Goal: Task Accomplishment & Management: Manage account settings

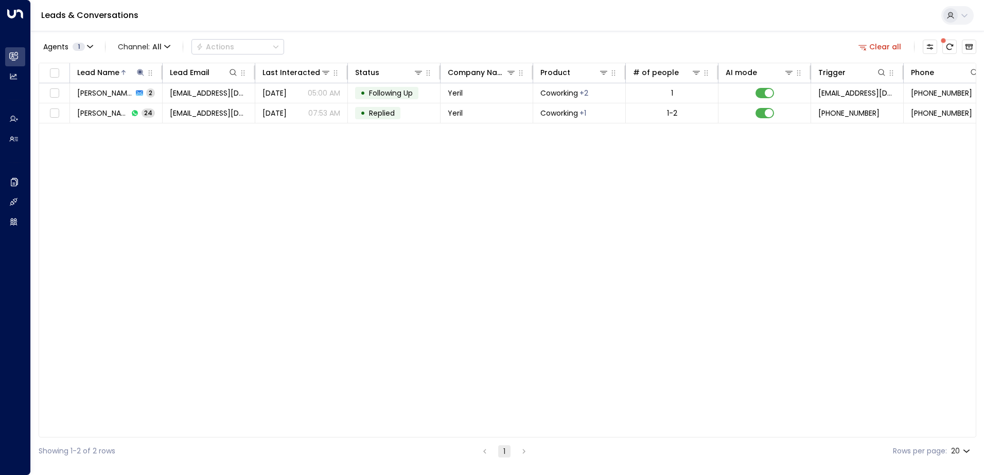
click at [879, 45] on button "Clear all" at bounding box center [879, 47] width 51 height 14
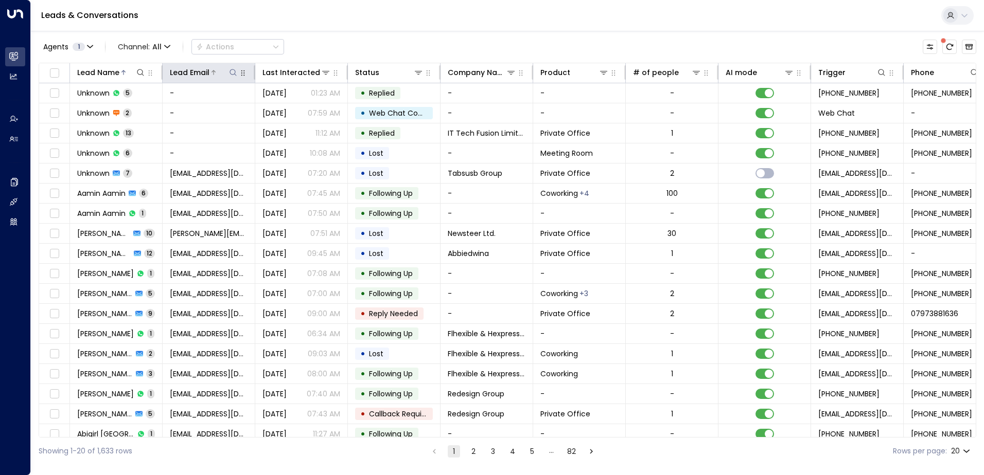
click at [210, 71] on icon at bounding box center [213, 72] width 6 height 6
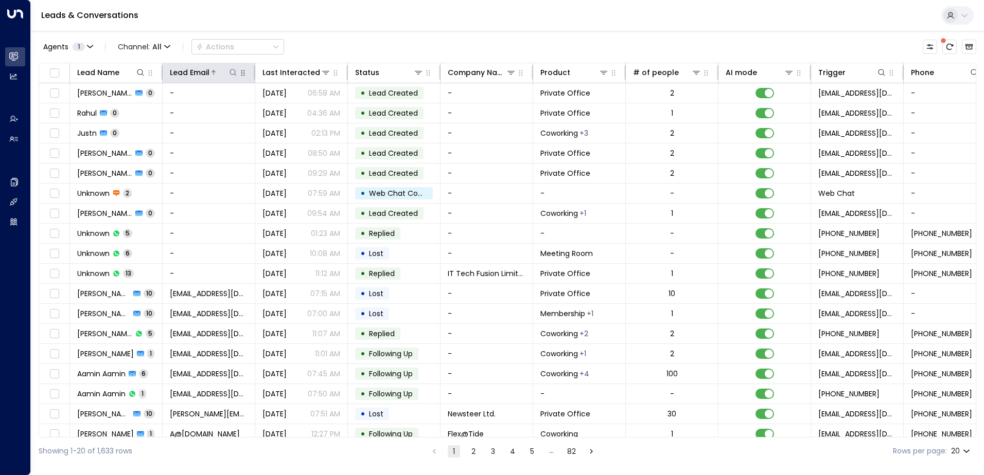
click at [212, 70] on icon at bounding box center [213, 72] width 6 height 6
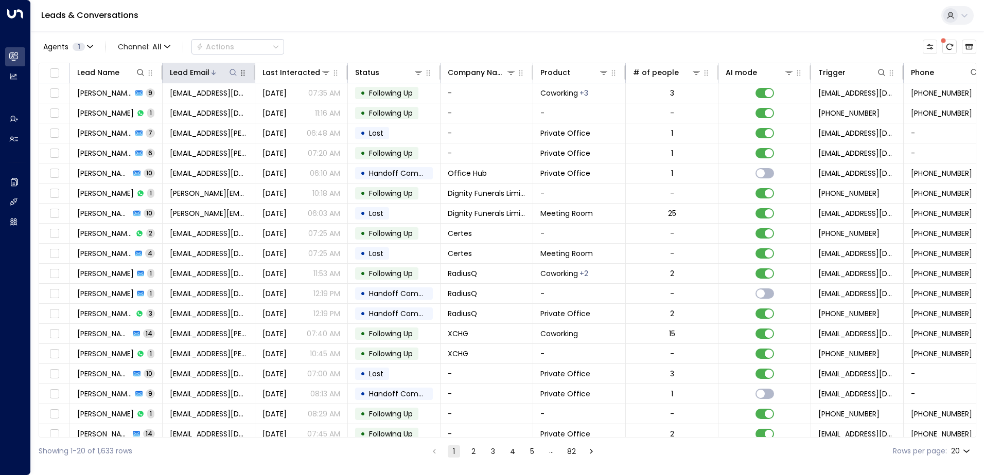
click at [232, 70] on icon at bounding box center [233, 72] width 8 height 8
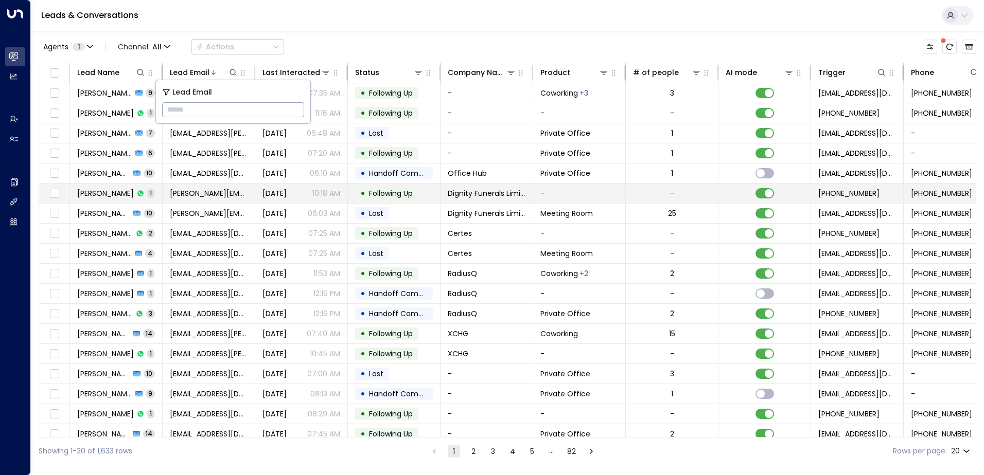
type input "**********"
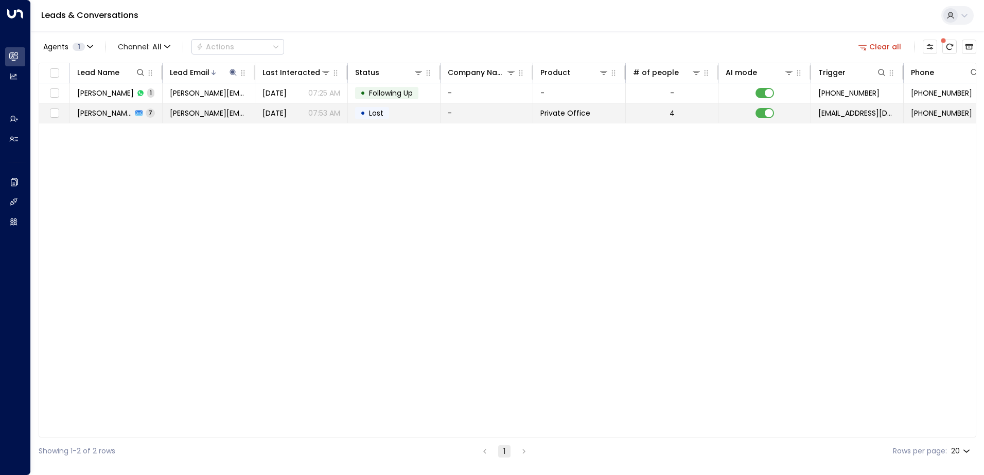
click at [382, 112] on span "Lost" at bounding box center [376, 113] width 14 height 10
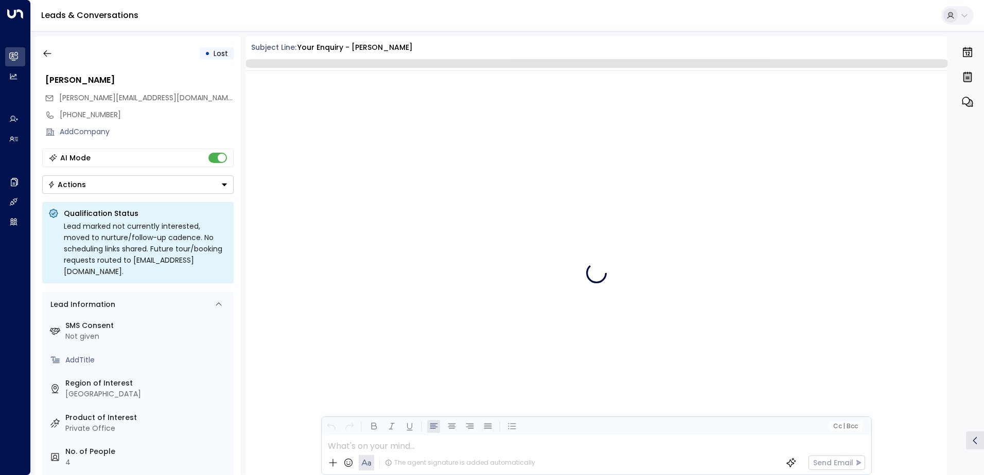
scroll to position [2285, 0]
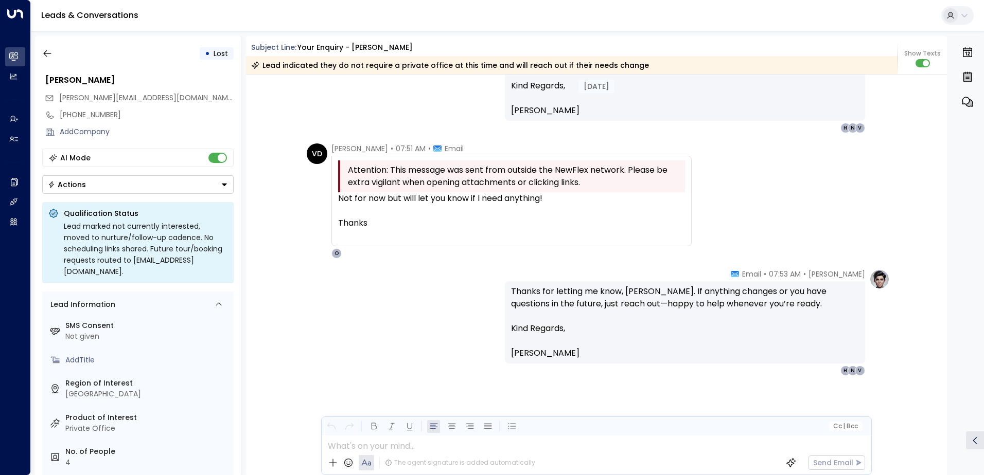
drag, startPoint x: 335, startPoint y: 198, endPoint x: 515, endPoint y: 228, distance: 182.6
click at [515, 228] on div "Attention: This message was sent from outside the NewFlex network. Please be ex…" at bounding box center [511, 201] width 360 height 91
copy div "Not for now but will let you know if I need anything! Thanks"
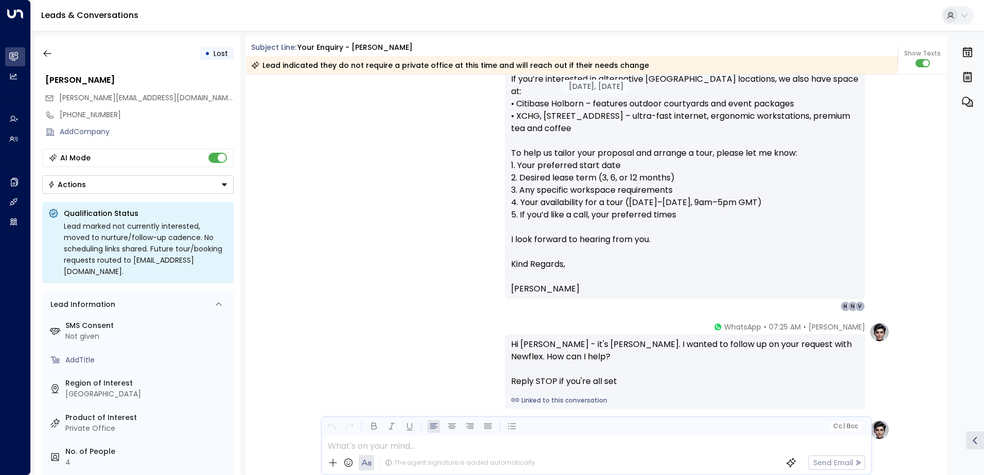
scroll to position [314, 0]
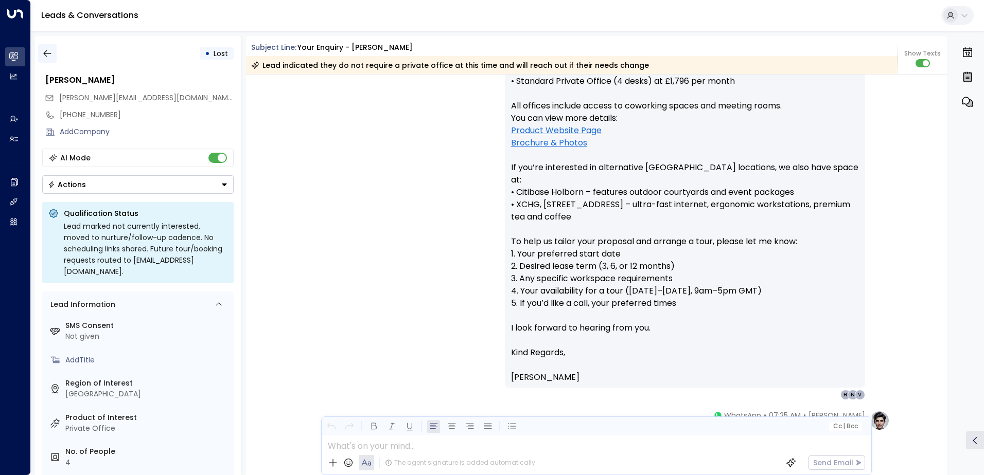
click at [51, 52] on icon "button" at bounding box center [47, 53] width 10 height 10
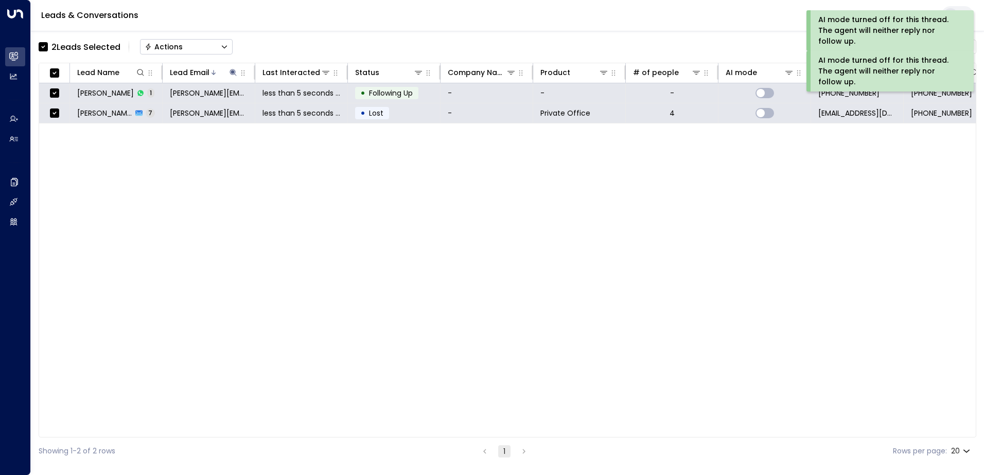
click at [167, 46] on div "Actions" at bounding box center [164, 46] width 38 height 9
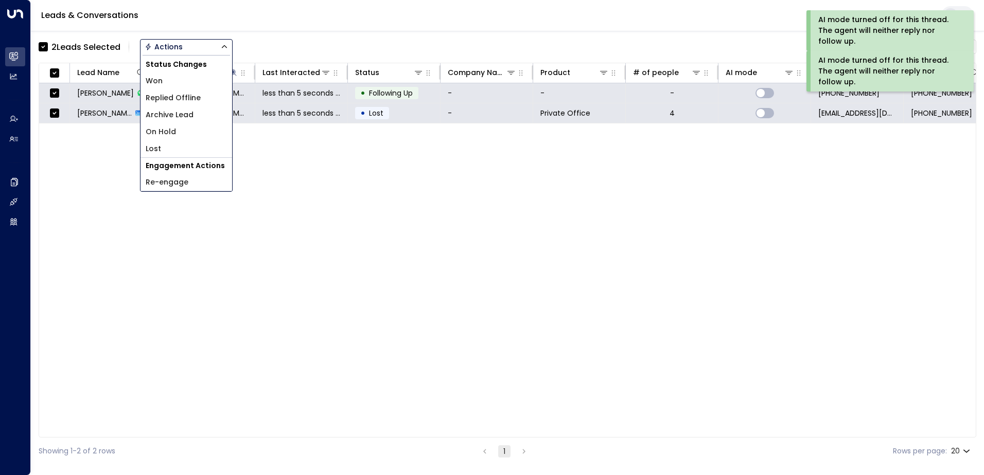
click at [163, 118] on span "Archive Lead" at bounding box center [170, 115] width 48 height 11
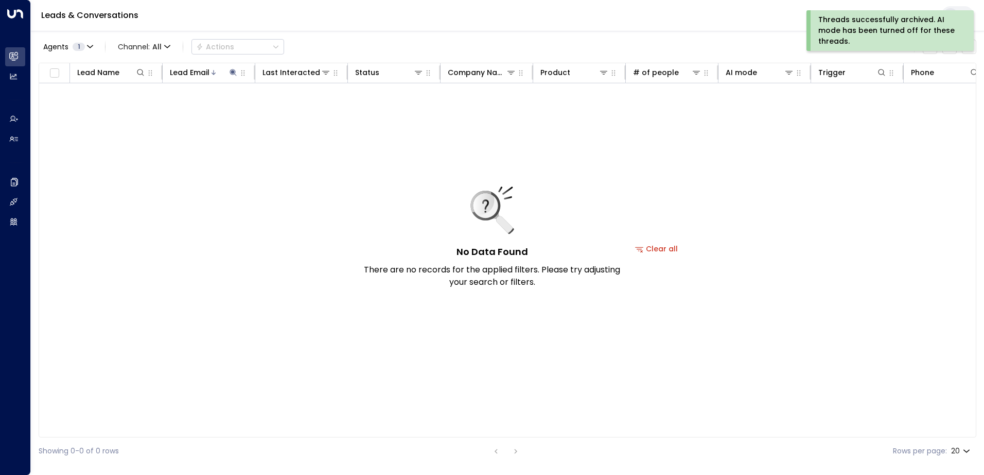
click at [840, 30] on div "Threads successfully archived. AI mode has been turned off for these threads." at bounding box center [888, 30] width 141 height 32
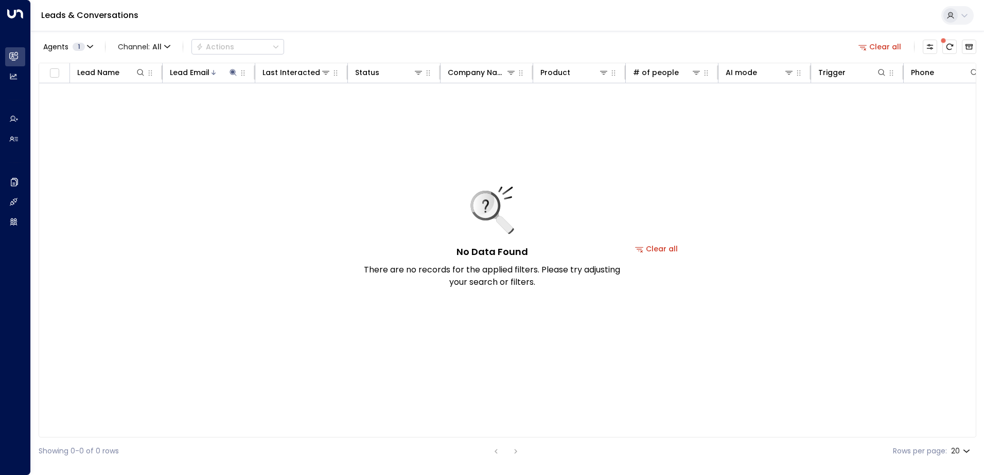
click at [874, 47] on button "Clear all" at bounding box center [879, 47] width 51 height 14
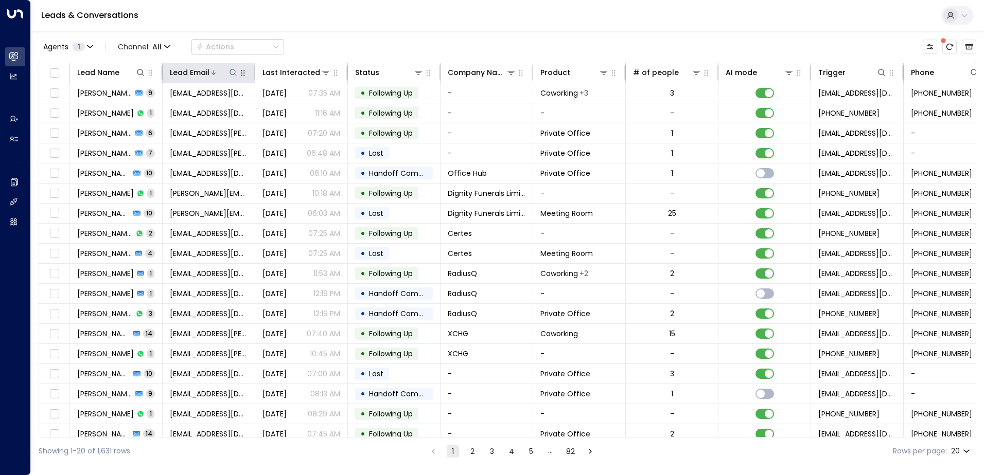
click at [228, 71] on button at bounding box center [233, 72] width 10 height 10
type input "**********"
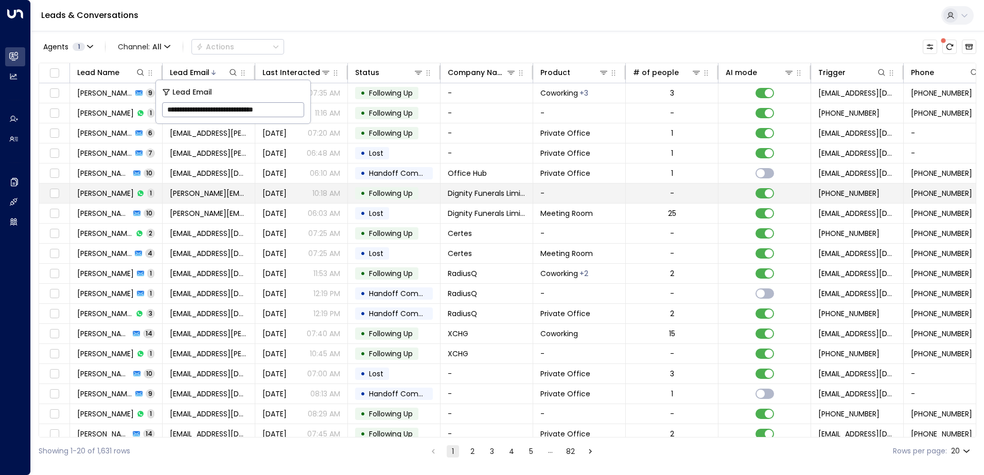
scroll to position [0, 15]
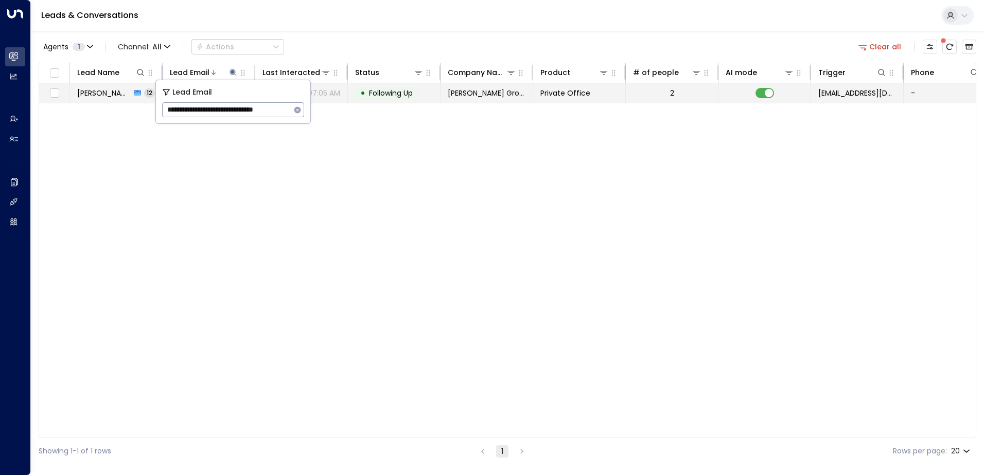
click at [380, 90] on span "Following Up" at bounding box center [391, 93] width 44 height 10
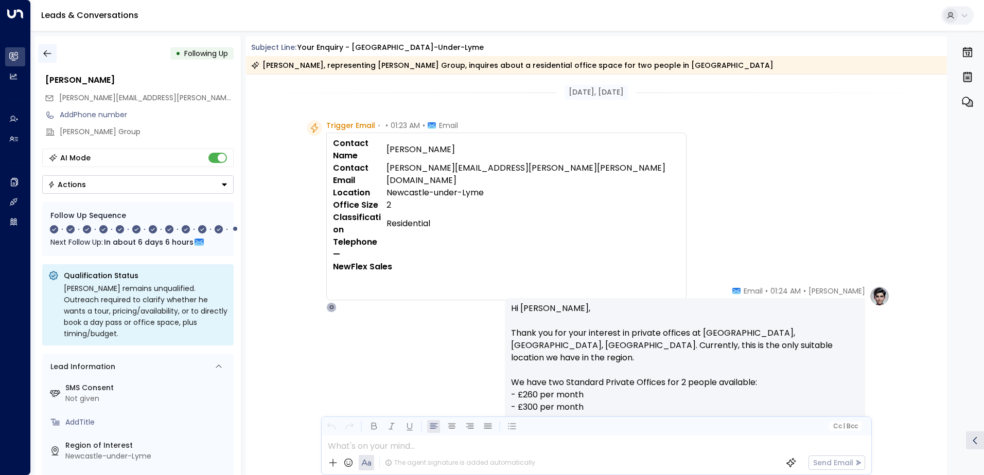
click at [51, 55] on icon "button" at bounding box center [47, 53] width 10 height 10
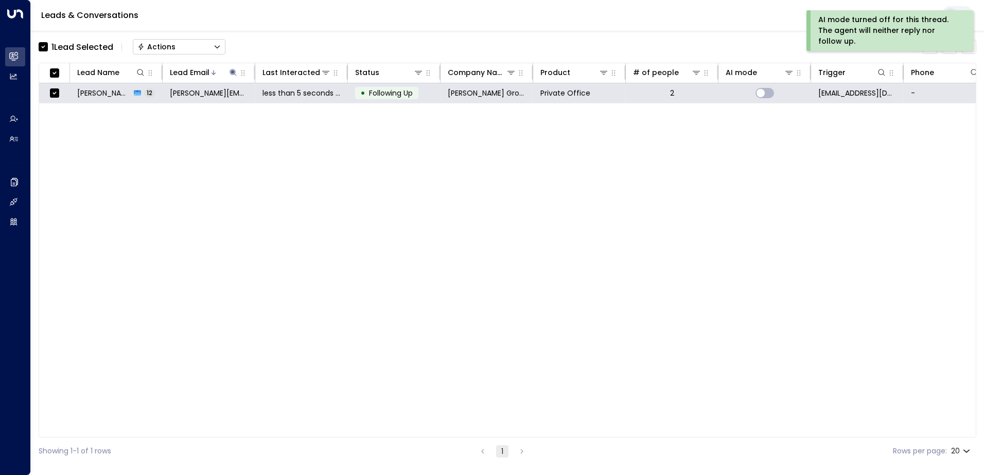
click at [182, 46] on button "Actions" at bounding box center [179, 46] width 93 height 15
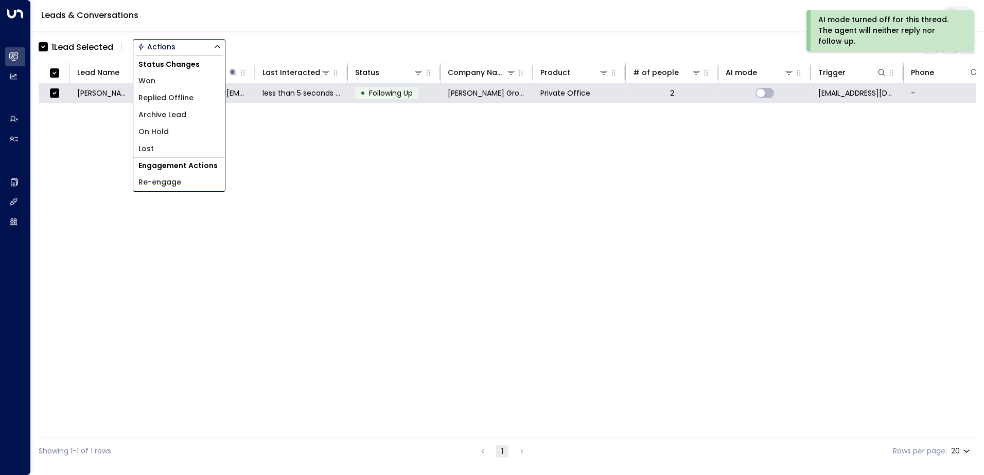
click at [179, 116] on span "Archive Lead" at bounding box center [162, 115] width 48 height 11
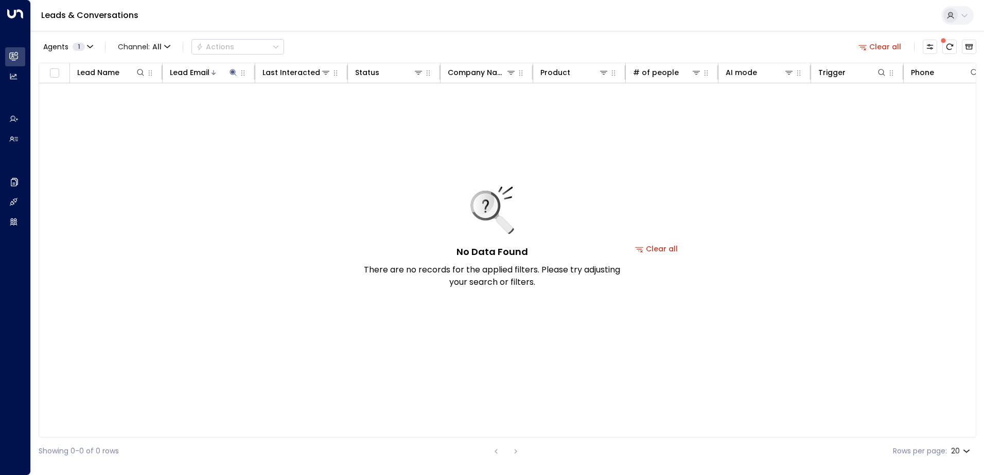
click at [881, 43] on button "Clear all" at bounding box center [879, 47] width 51 height 14
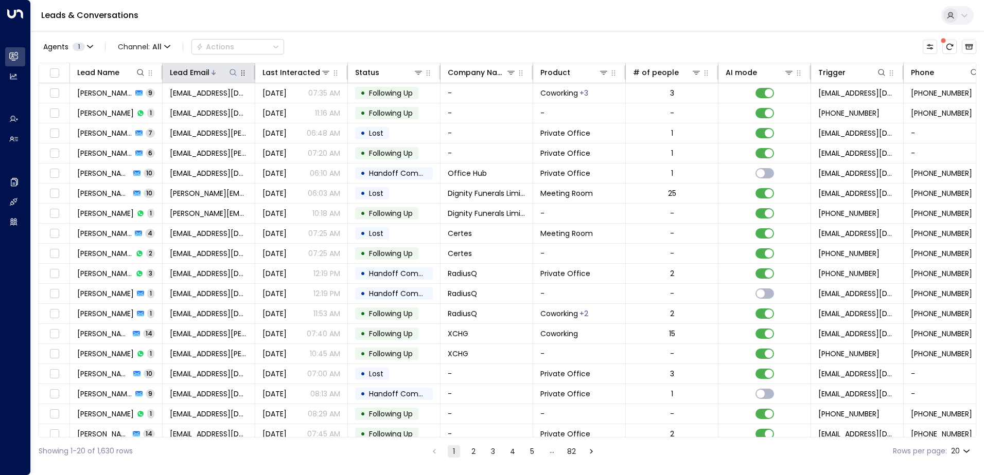
click at [233, 74] on icon at bounding box center [233, 72] width 8 height 8
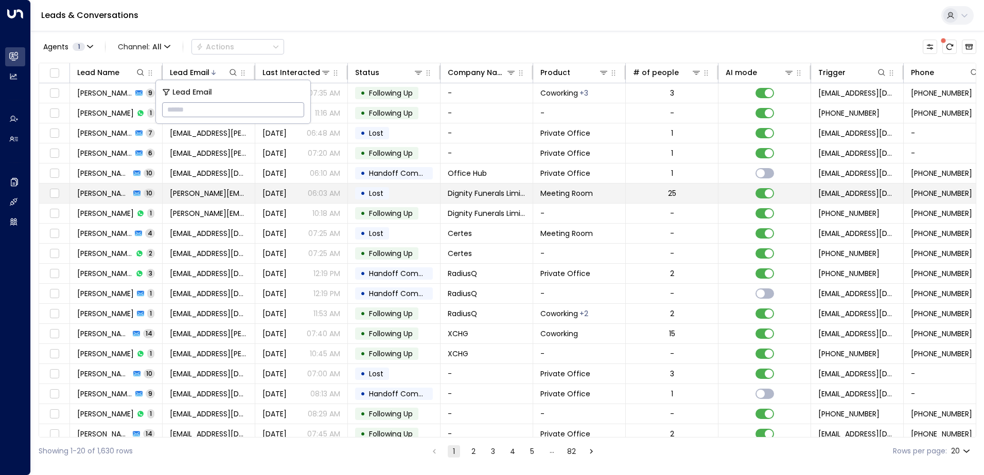
type input "**********"
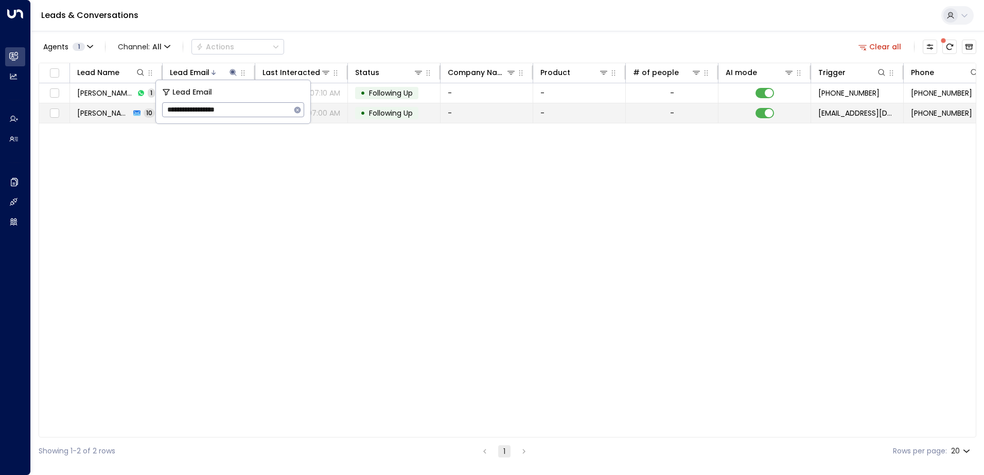
click at [386, 115] on span "Following Up" at bounding box center [391, 113] width 44 height 10
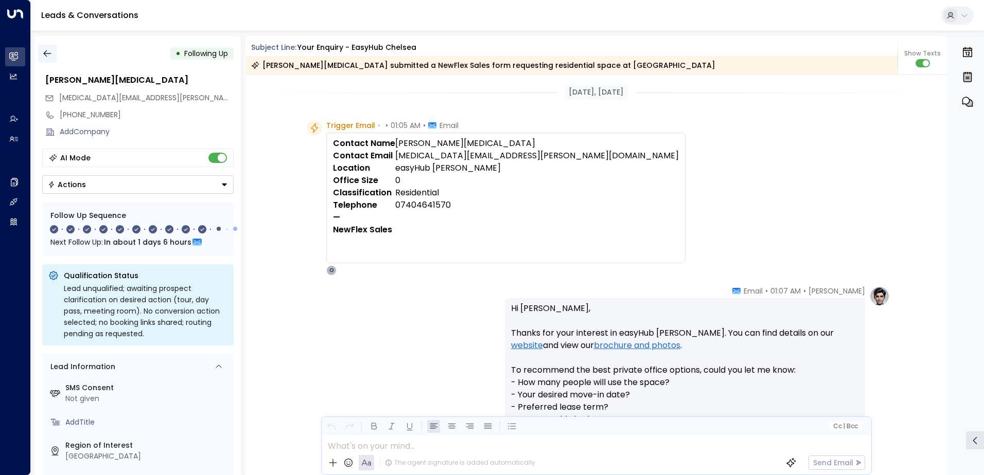
click at [51, 57] on icon "button" at bounding box center [47, 53] width 10 height 10
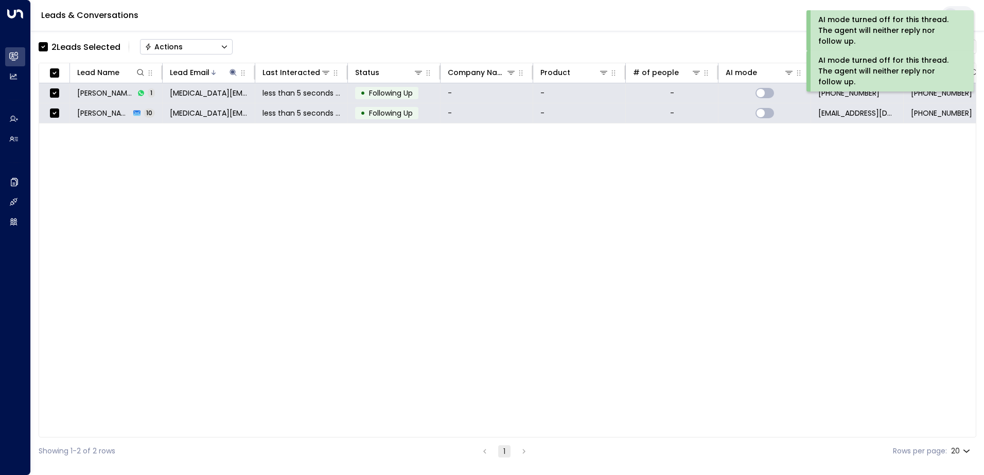
click at [174, 47] on div "Actions" at bounding box center [164, 46] width 38 height 9
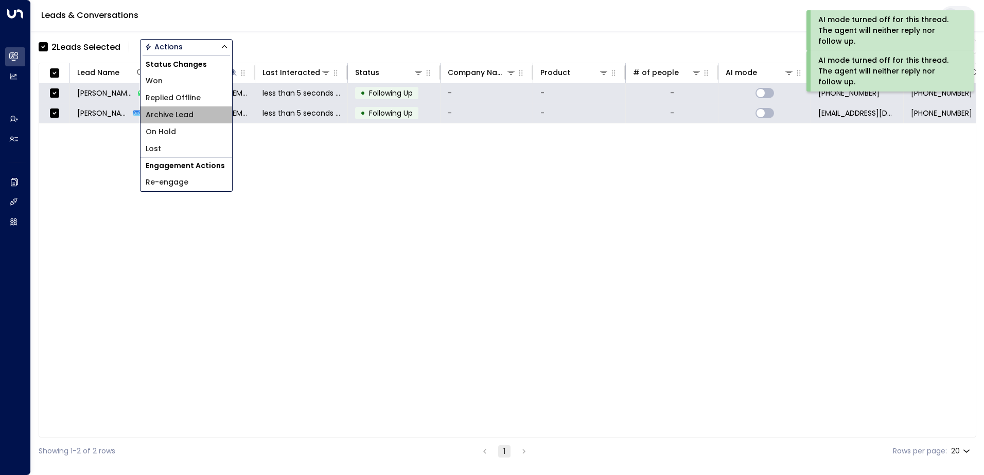
click at [171, 115] on span "Archive Lead" at bounding box center [170, 115] width 48 height 11
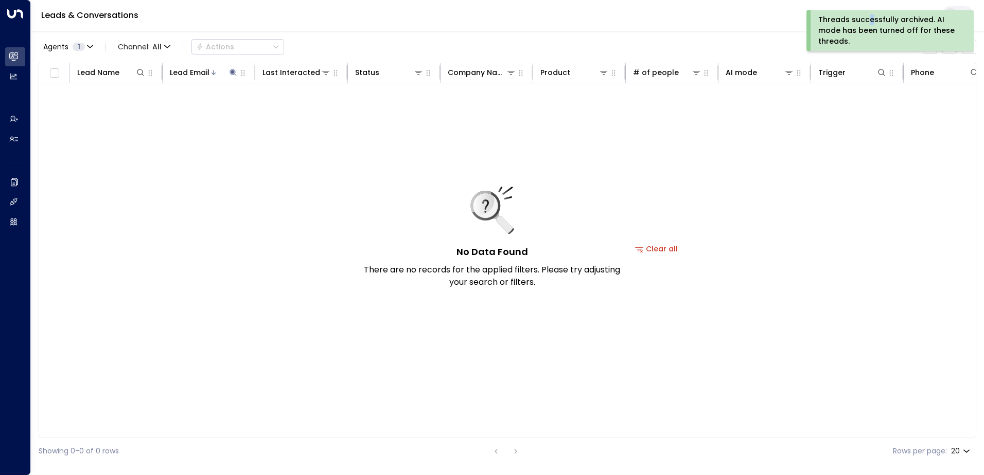
click at [869, 21] on div "Threads successfully archived. AI mode has been turned off for these threads." at bounding box center [888, 30] width 141 height 32
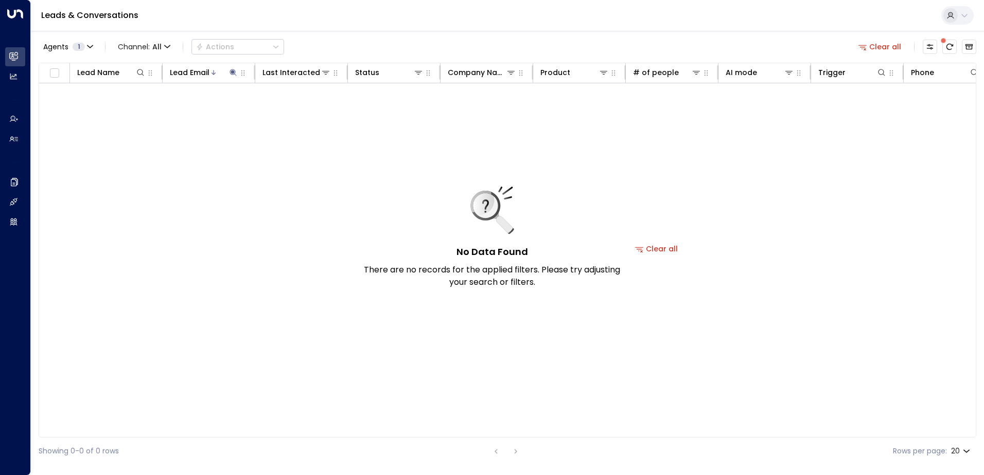
drag, startPoint x: 869, startPoint y: 21, endPoint x: 867, endPoint y: 46, distance: 25.3
click at [867, 46] on icon "button" at bounding box center [862, 46] width 9 height 9
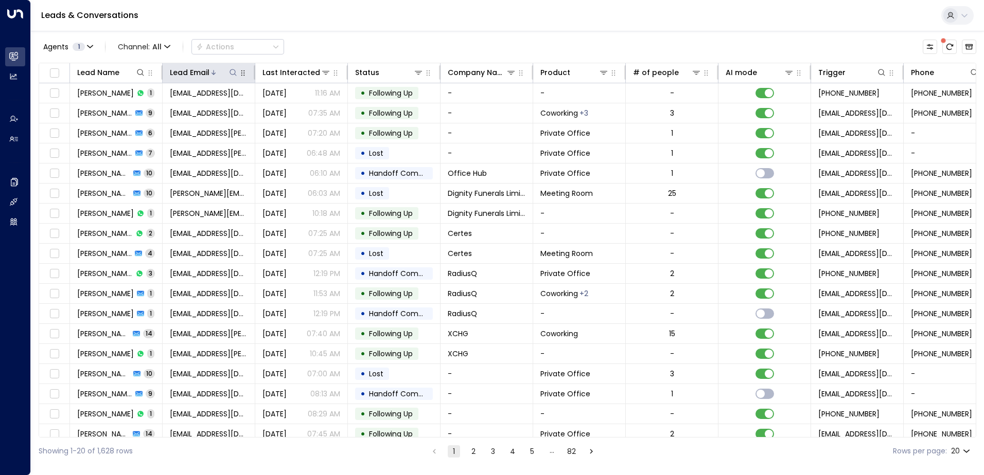
click at [235, 73] on icon at bounding box center [233, 72] width 8 height 8
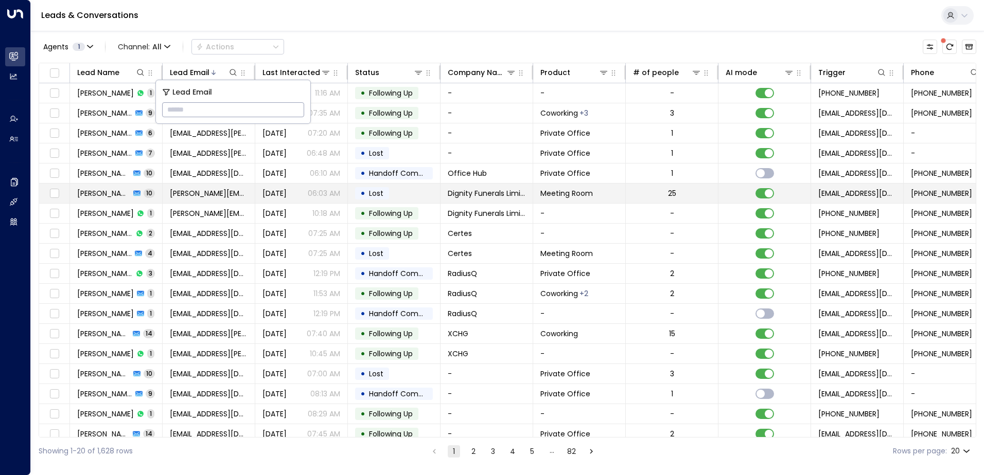
type input "**********"
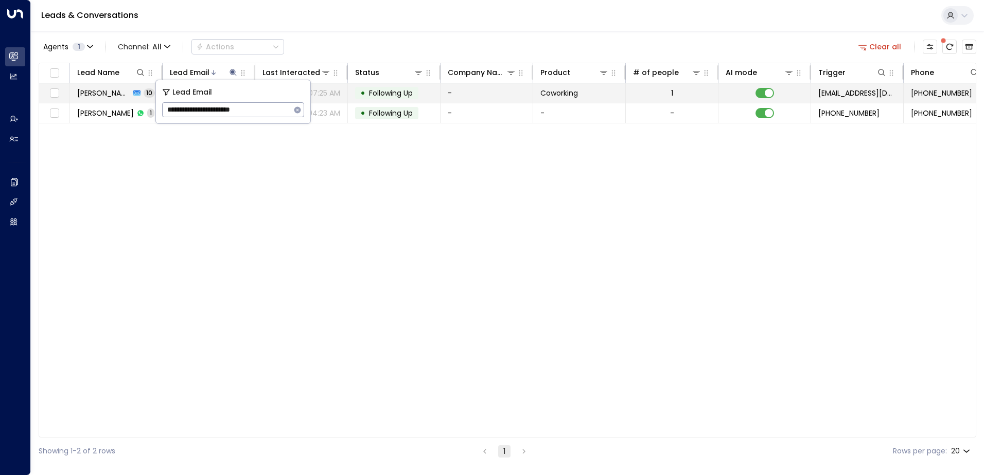
click at [386, 83] on td "• Following Up" at bounding box center [394, 93] width 93 height 20
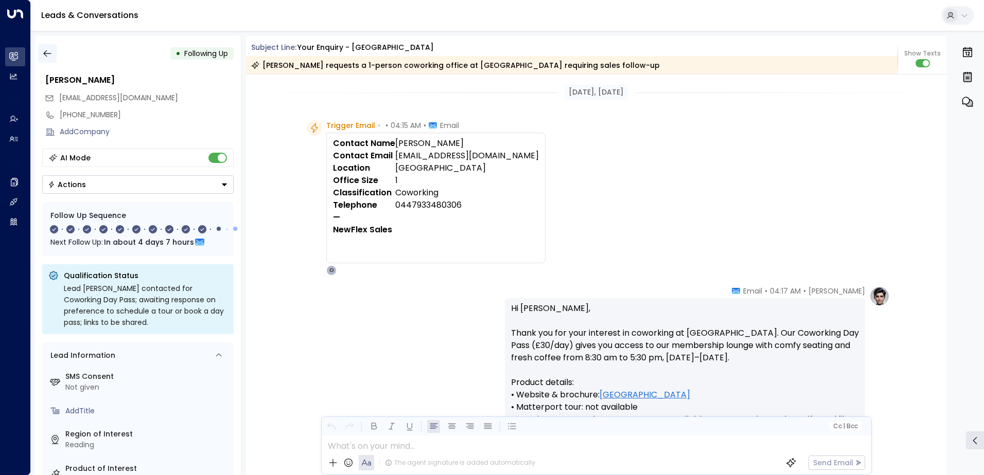
click at [44, 55] on icon "button" at bounding box center [47, 53] width 10 height 10
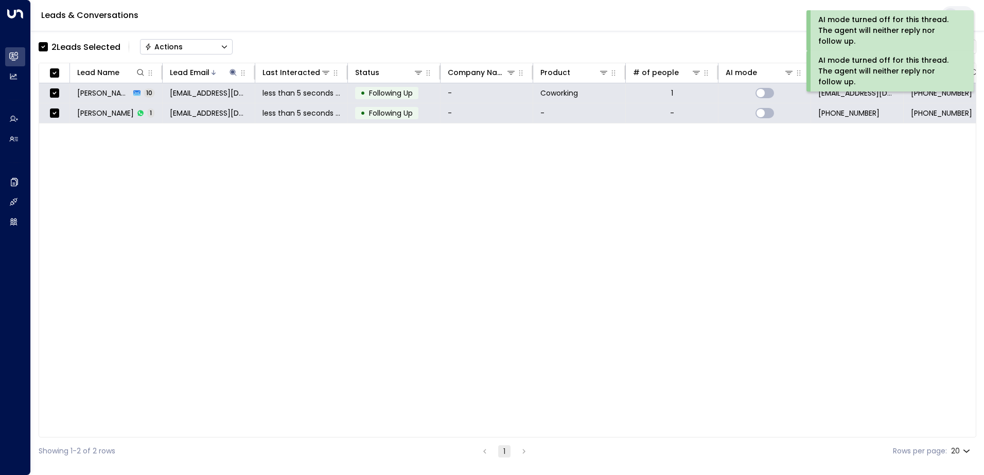
click at [157, 44] on div "Actions" at bounding box center [164, 46] width 38 height 9
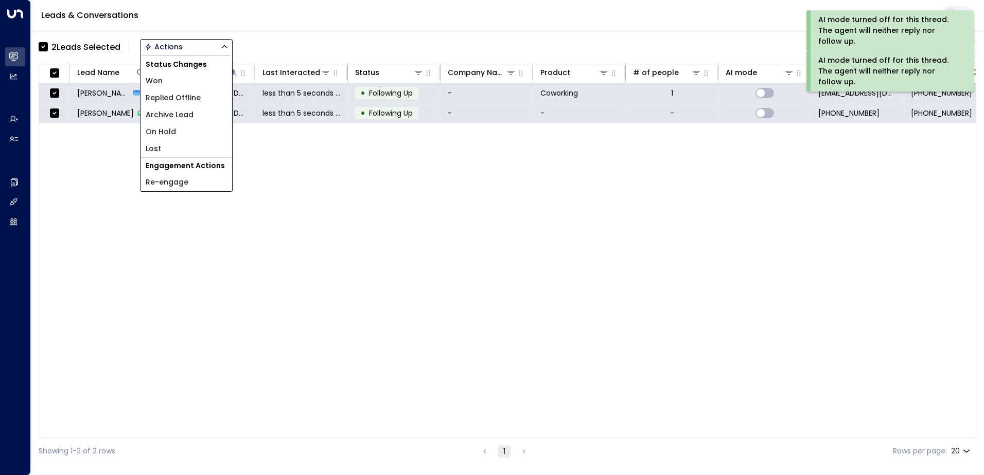
click at [171, 113] on span "Archive Lead" at bounding box center [170, 115] width 48 height 11
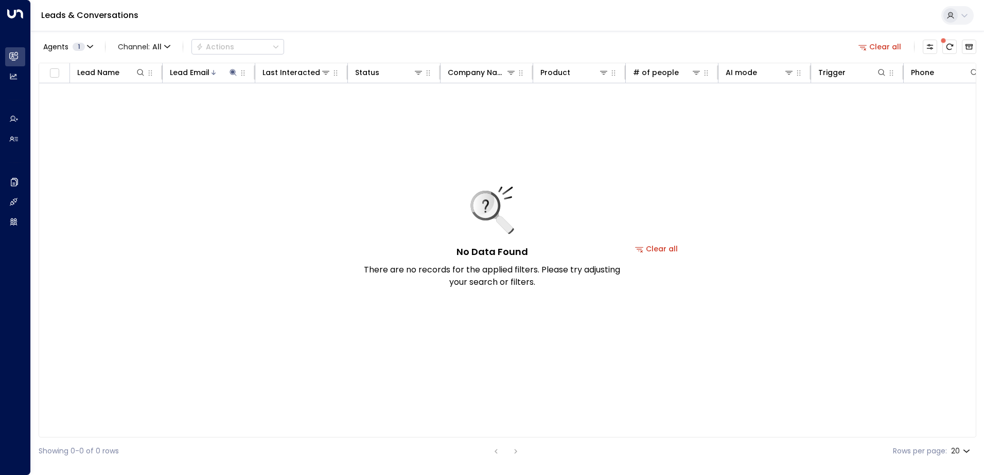
click at [880, 45] on button "Clear all" at bounding box center [879, 47] width 51 height 14
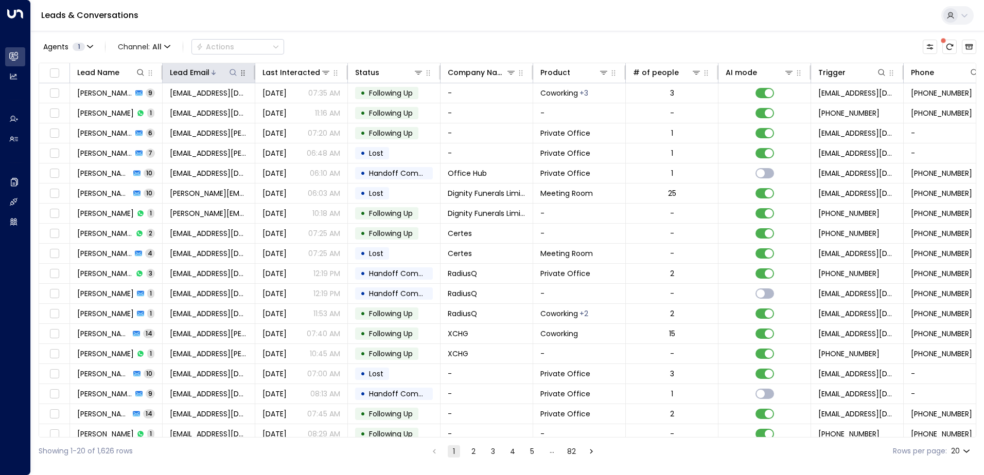
click at [233, 75] on icon at bounding box center [233, 72] width 8 height 8
type input "**********"
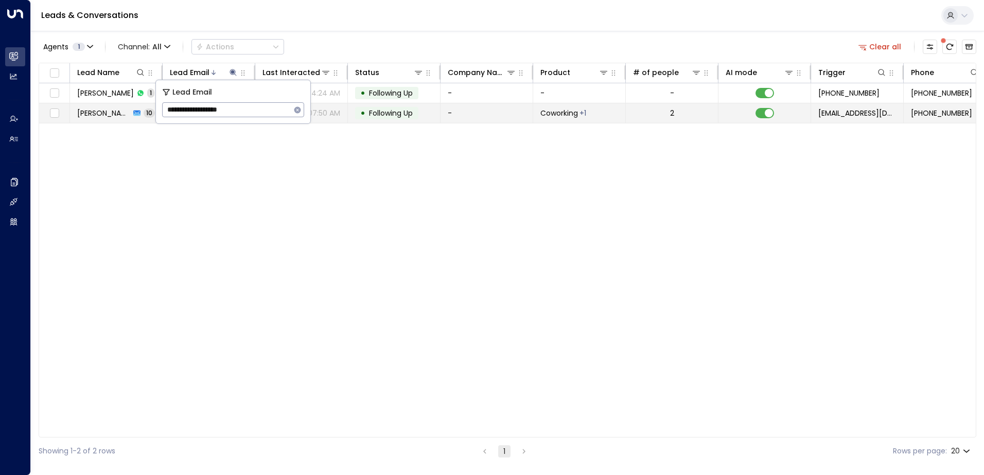
click at [394, 111] on span "Following Up" at bounding box center [391, 113] width 44 height 10
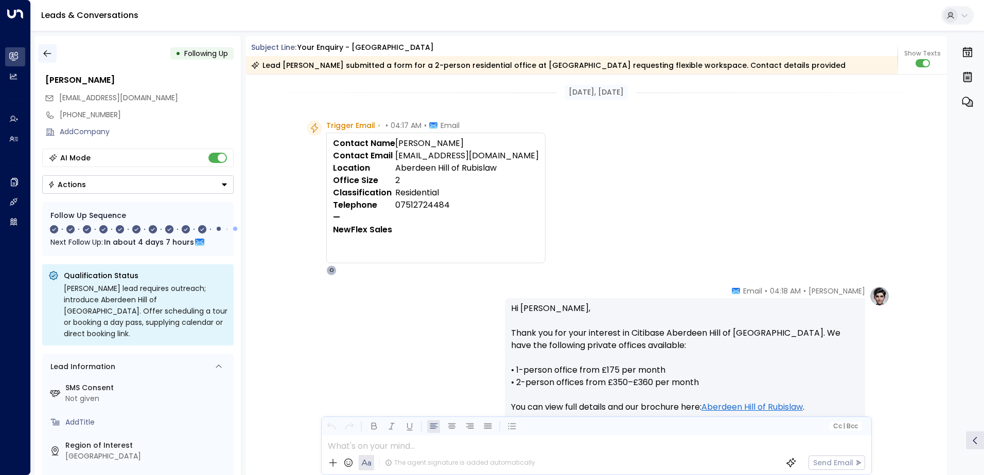
click at [43, 57] on icon "button" at bounding box center [47, 53] width 10 height 10
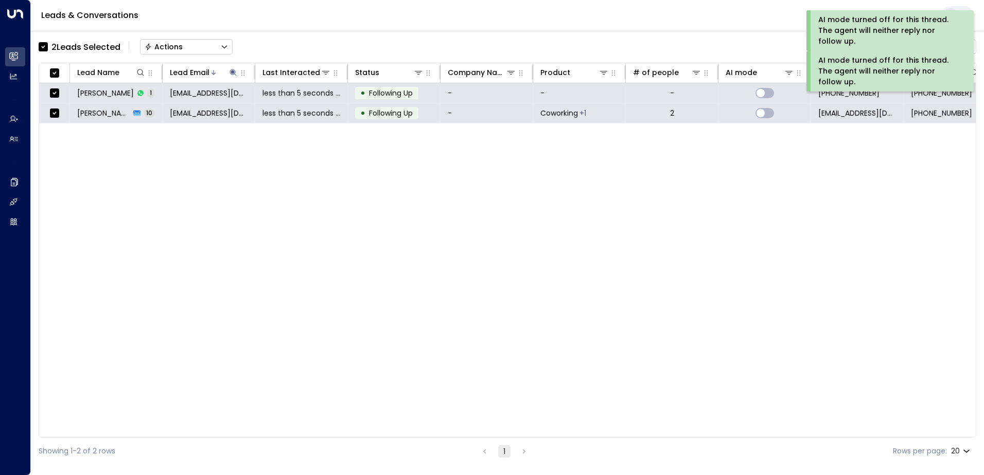
click at [167, 46] on div "Actions" at bounding box center [164, 46] width 38 height 9
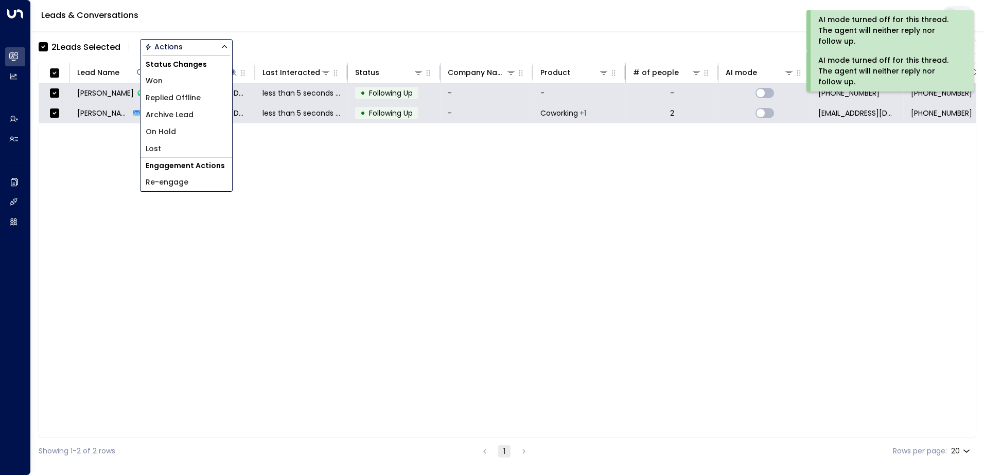
click at [173, 116] on span "Archive Lead" at bounding box center [170, 115] width 48 height 11
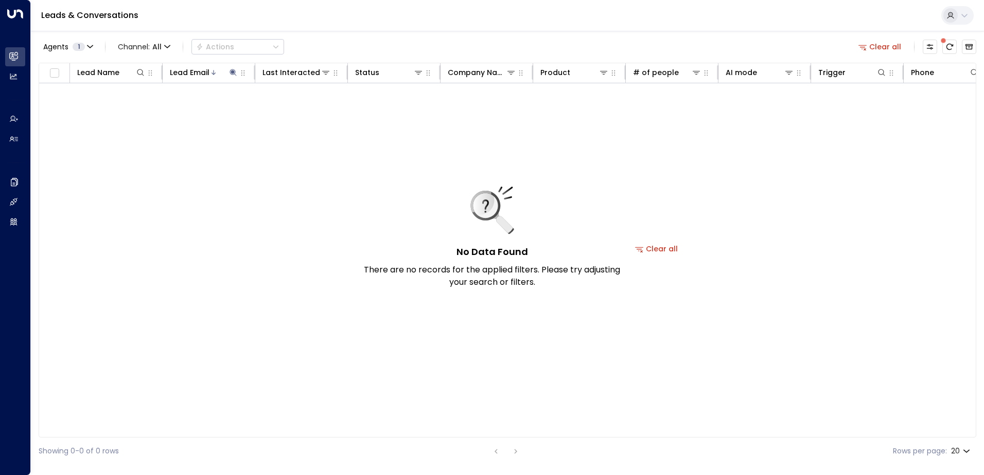
click at [887, 41] on button "Clear all" at bounding box center [879, 47] width 51 height 14
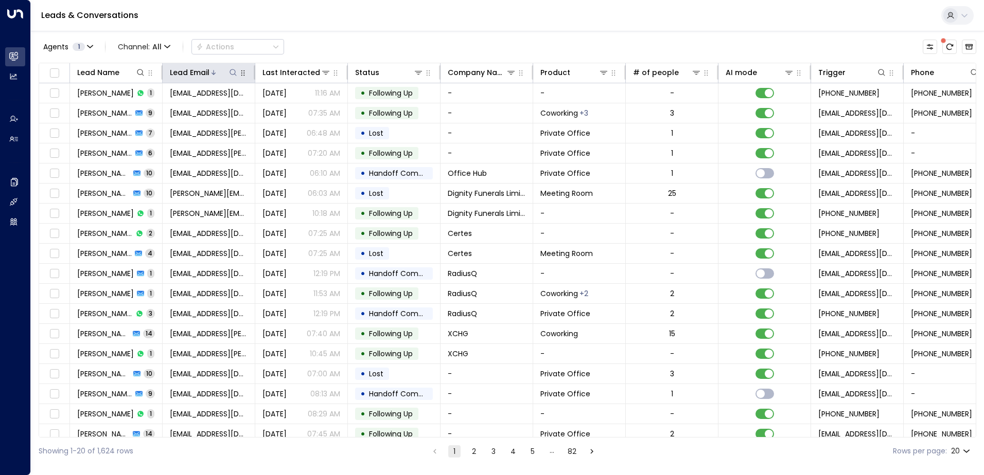
click at [233, 71] on icon at bounding box center [233, 72] width 8 height 8
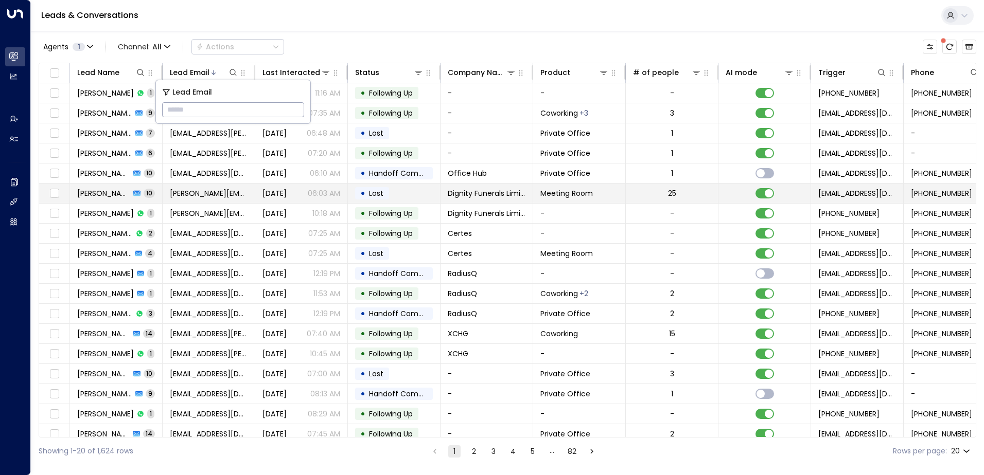
type input "**********"
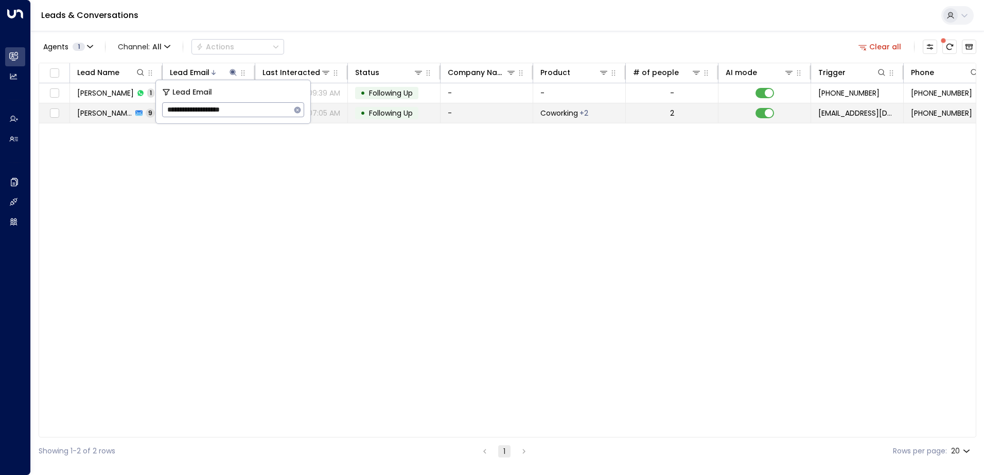
click at [385, 112] on span "Following Up" at bounding box center [391, 113] width 44 height 10
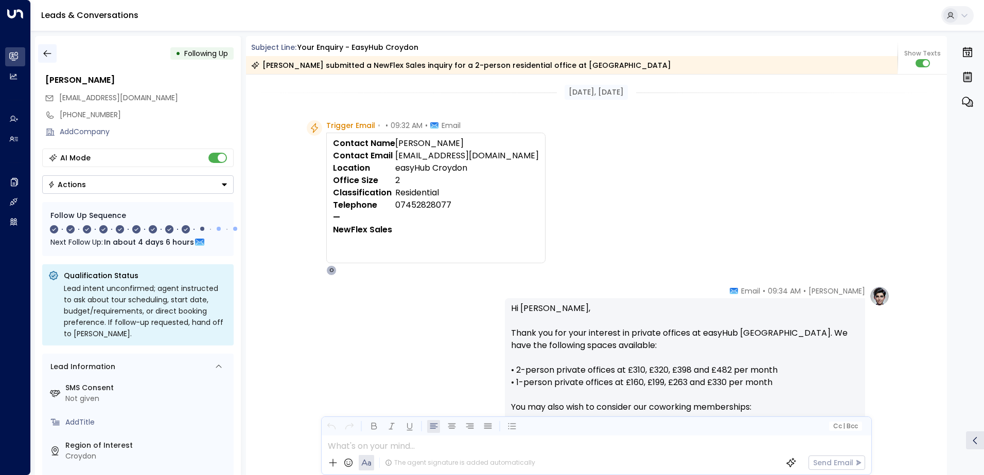
click at [49, 56] on icon "button" at bounding box center [47, 53] width 10 height 10
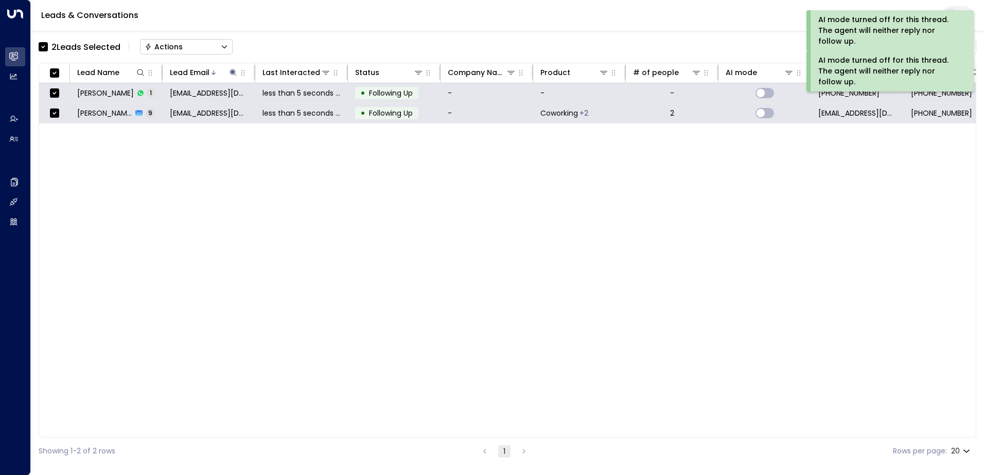
click at [185, 47] on button "Actions" at bounding box center [186, 46] width 93 height 15
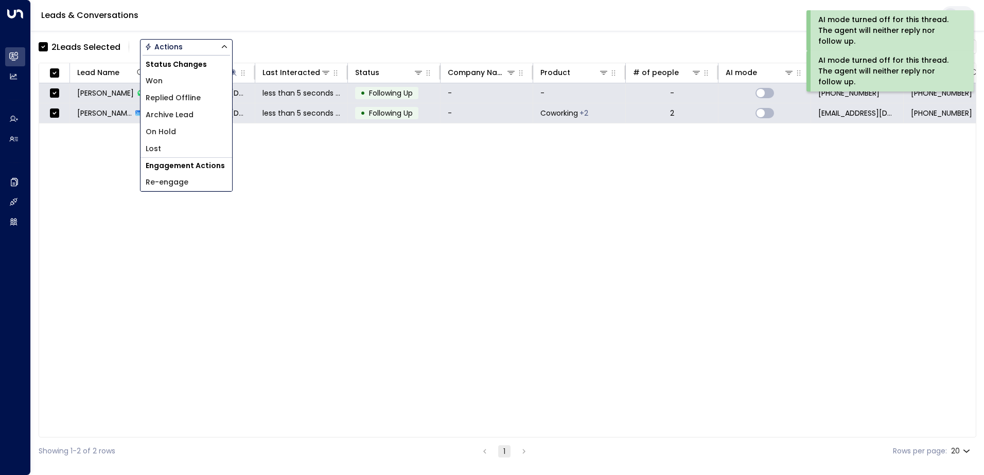
click at [181, 113] on span "Archive Lead" at bounding box center [170, 115] width 48 height 11
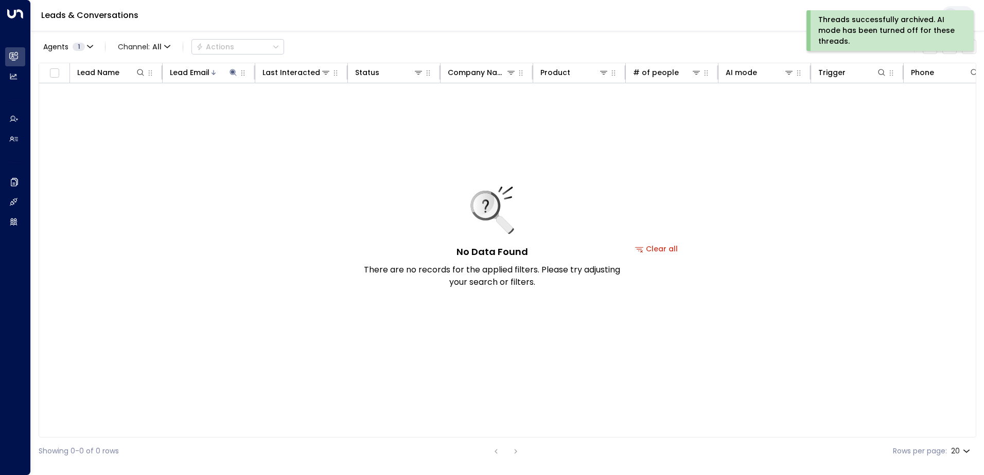
click at [860, 33] on div "Threads successfully archived. AI mode has been turned off for these threads." at bounding box center [888, 30] width 141 height 32
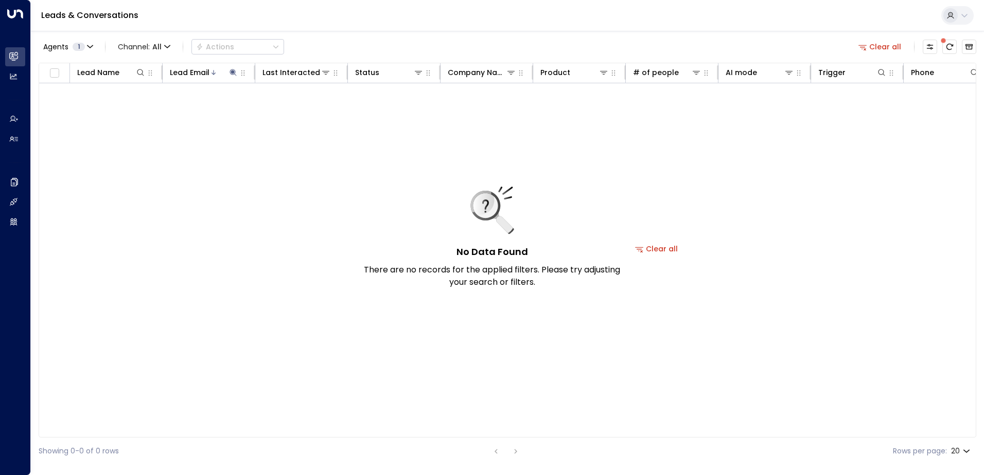
click at [879, 46] on button "Clear all" at bounding box center [879, 47] width 51 height 14
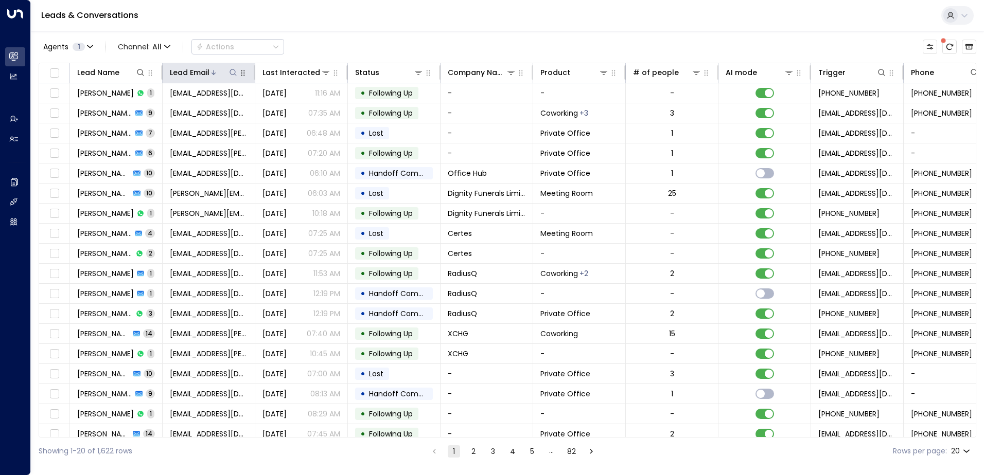
click at [230, 72] on icon at bounding box center [233, 72] width 8 height 8
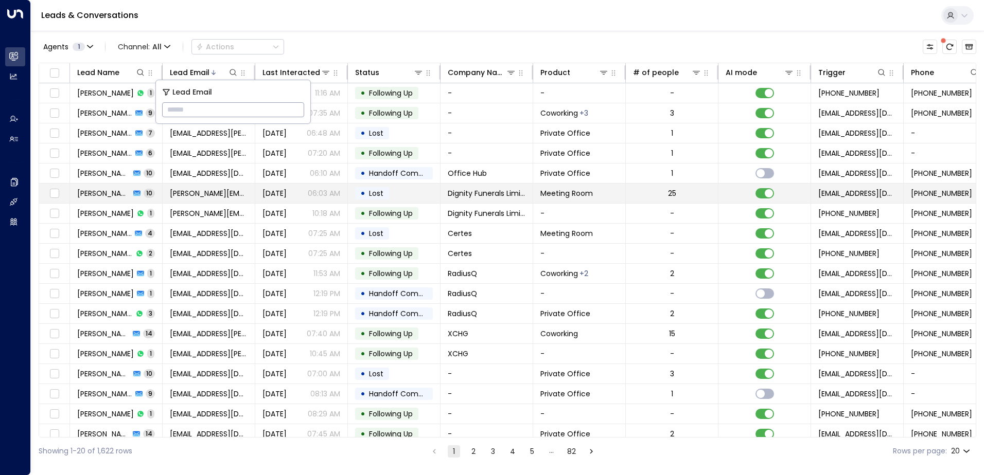
type input "**********"
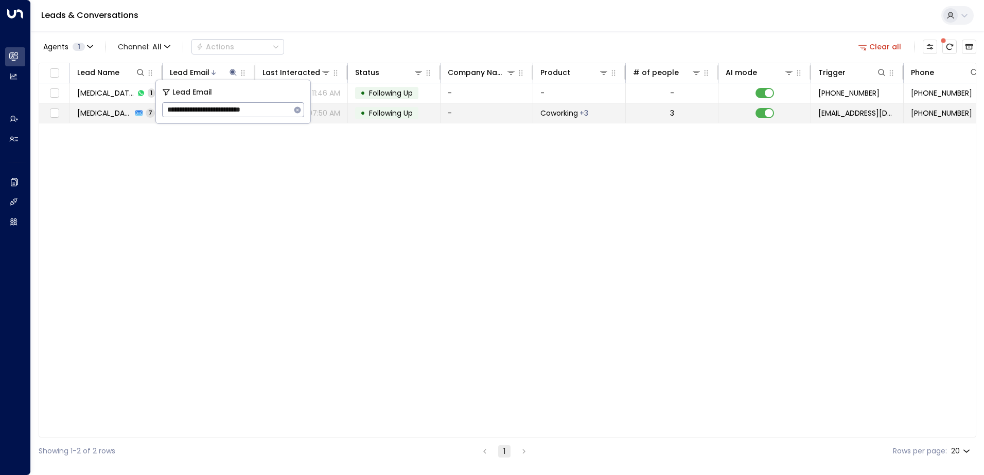
click at [386, 109] on span "Following Up" at bounding box center [391, 113] width 44 height 10
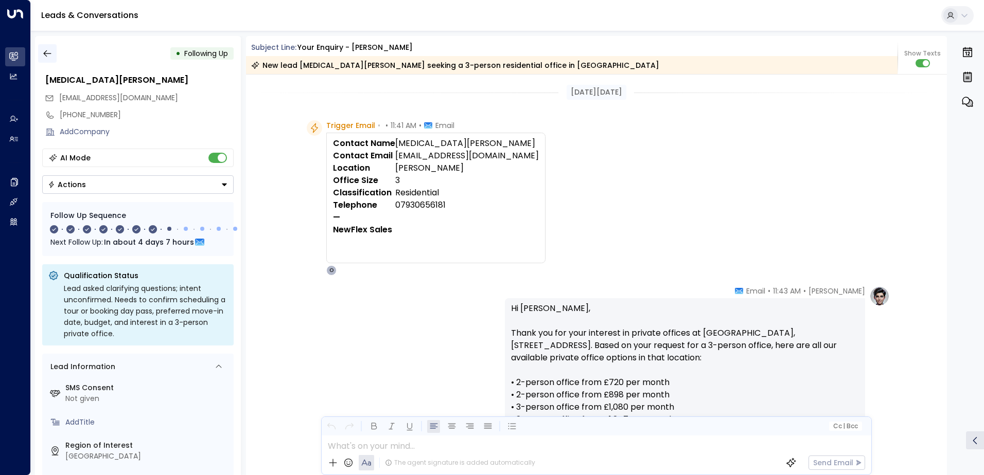
click at [45, 56] on icon "button" at bounding box center [47, 53] width 10 height 10
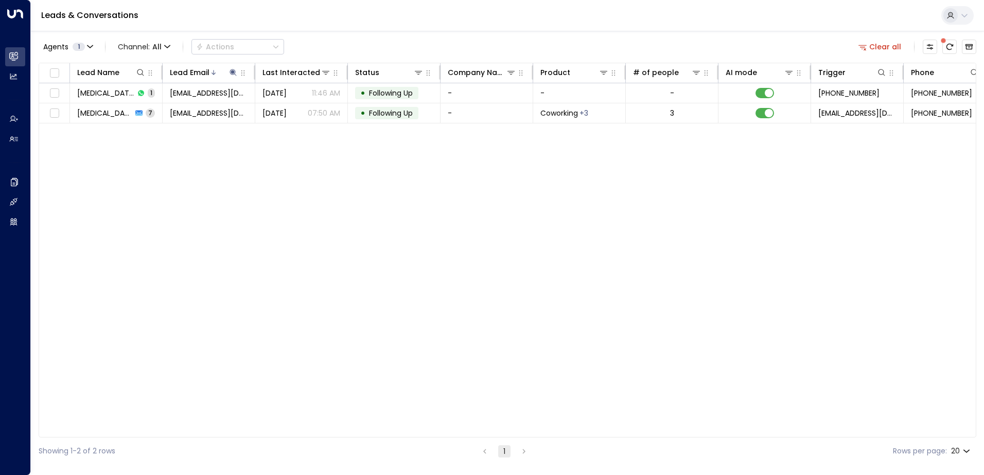
click at [883, 47] on button "Clear all" at bounding box center [879, 47] width 51 height 14
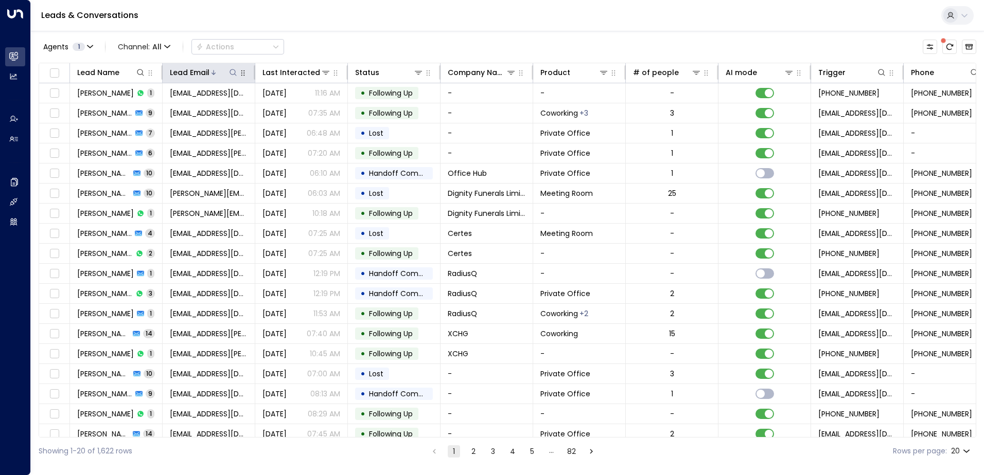
click at [232, 69] on icon at bounding box center [232, 72] width 7 height 7
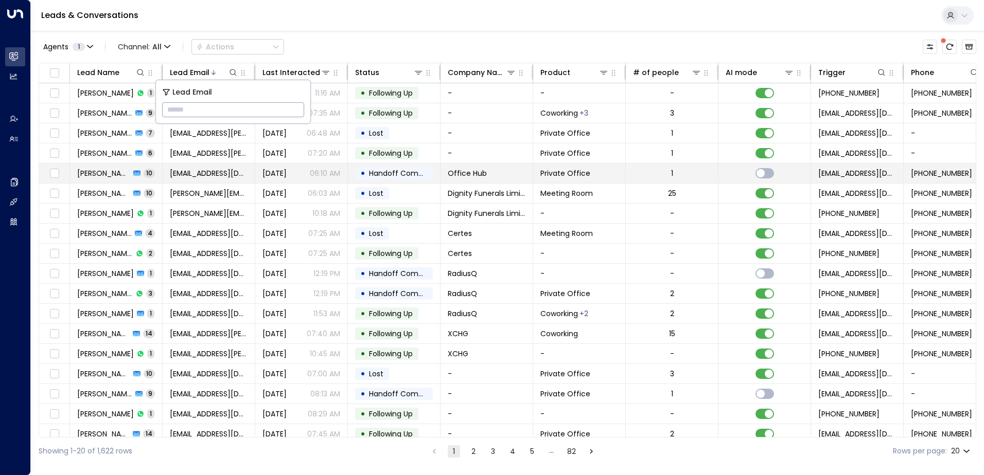
type input "**********"
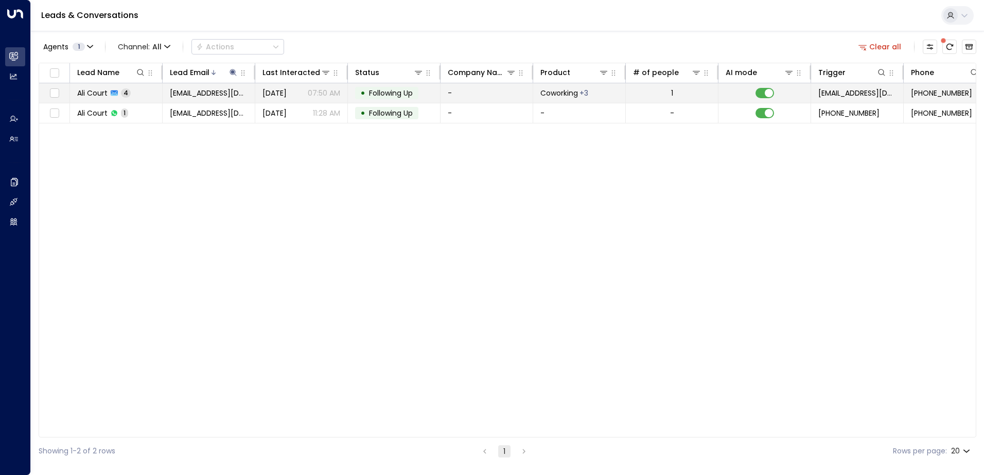
click at [373, 88] on span "Following Up" at bounding box center [391, 93] width 44 height 10
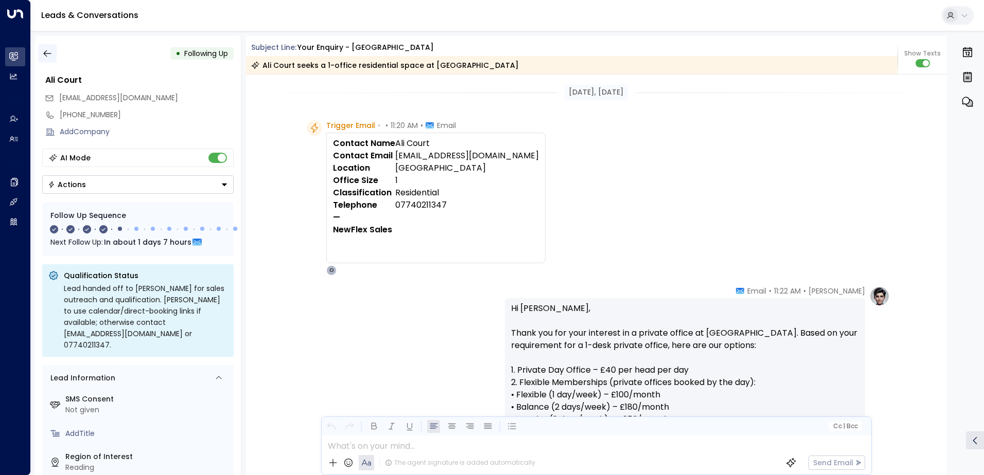
click at [47, 52] on icon "button" at bounding box center [47, 53] width 10 height 10
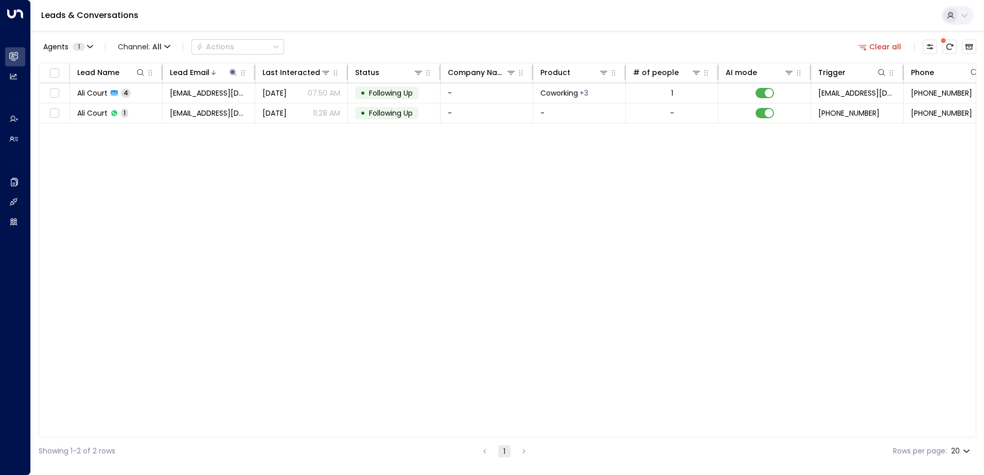
click at [875, 50] on button "Clear all" at bounding box center [879, 47] width 51 height 14
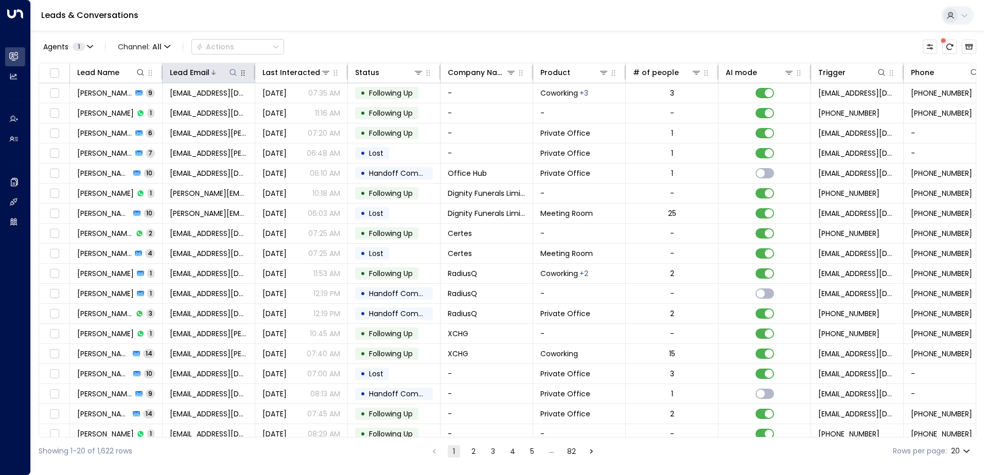
click at [225, 70] on div at bounding box center [223, 72] width 29 height 10
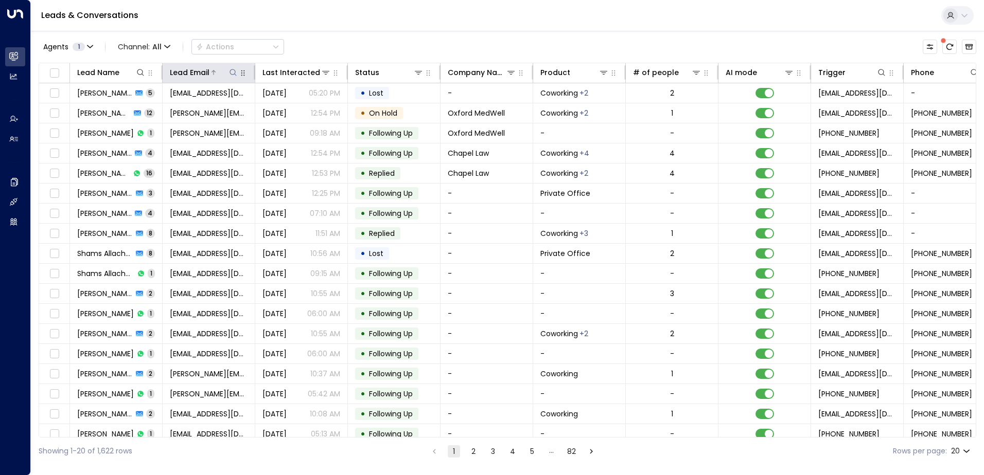
click at [233, 73] on icon at bounding box center [233, 72] width 8 height 8
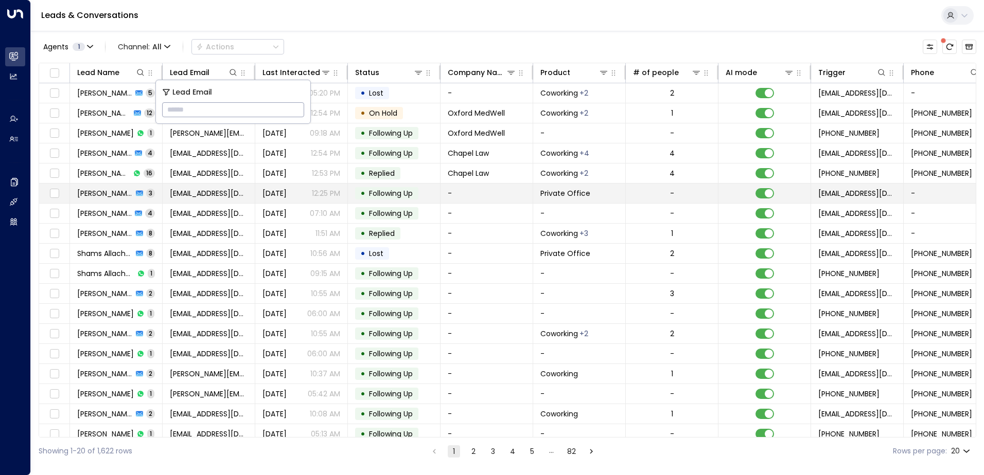
type input "**********"
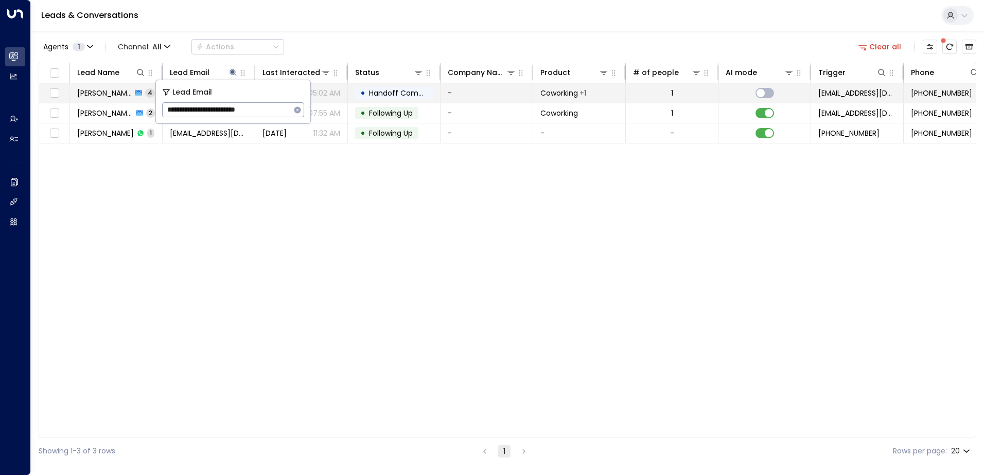
click at [401, 91] on span "Handoff Completed" at bounding box center [405, 93] width 73 height 10
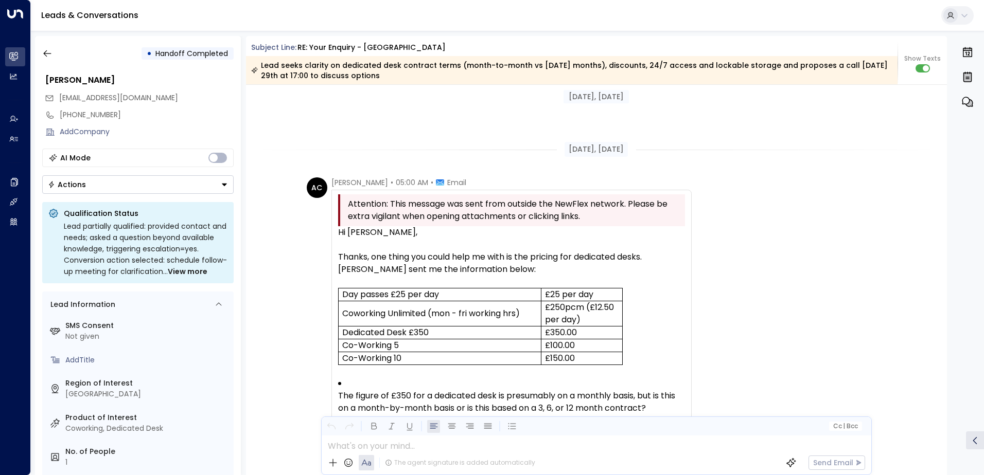
scroll to position [703, 0]
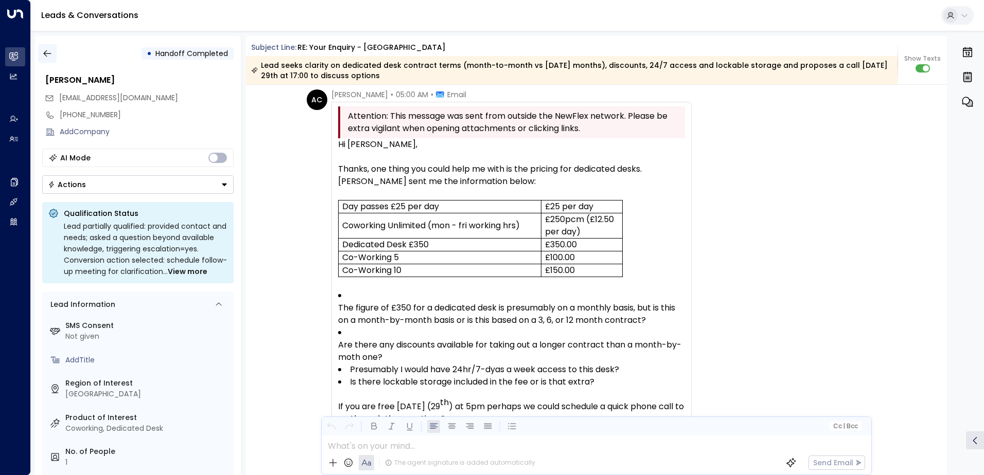
click at [47, 55] on icon "button" at bounding box center [47, 53] width 10 height 10
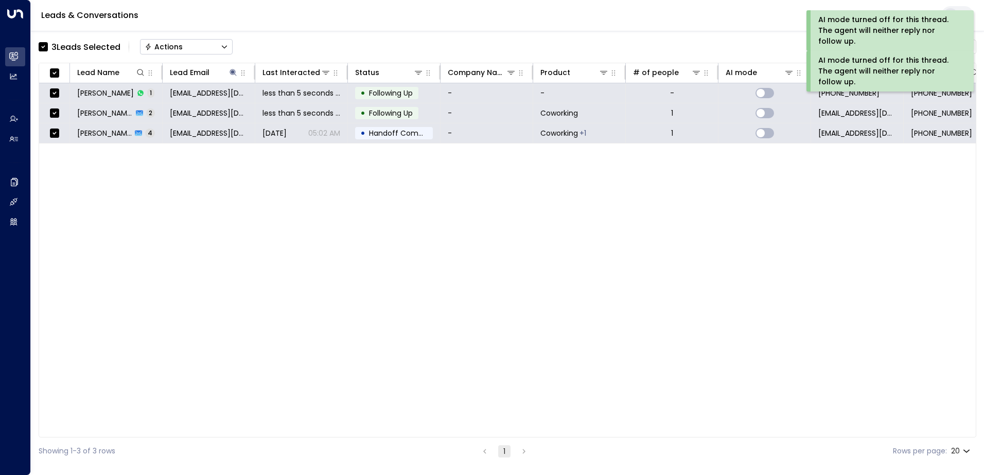
click at [181, 47] on div "Actions" at bounding box center [164, 46] width 38 height 9
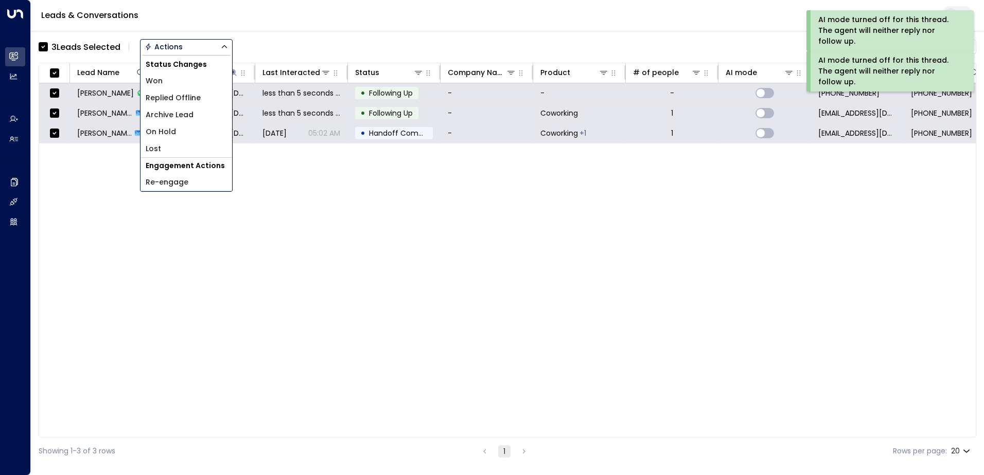
click at [176, 113] on span "Archive Lead" at bounding box center [170, 115] width 48 height 11
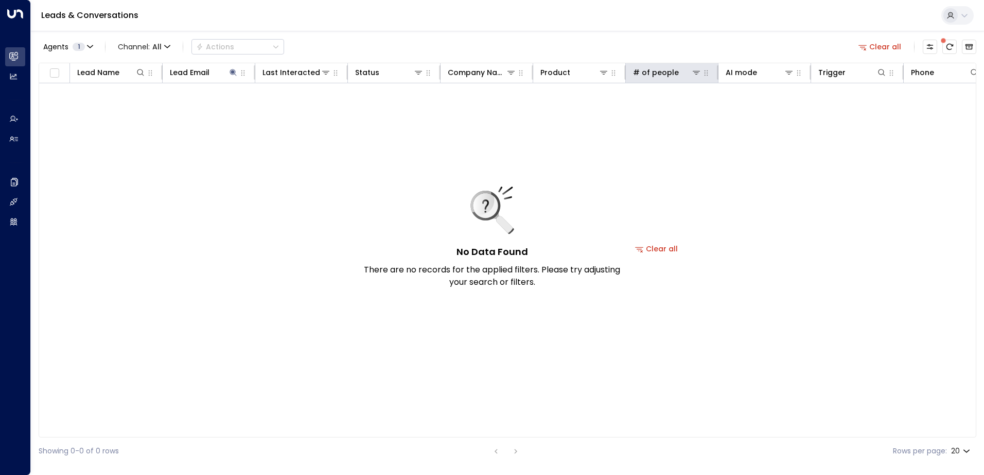
drag, startPoint x: 879, startPoint y: 50, endPoint x: 673, endPoint y: 81, distance: 208.2
click at [879, 50] on button "Clear all" at bounding box center [879, 47] width 51 height 14
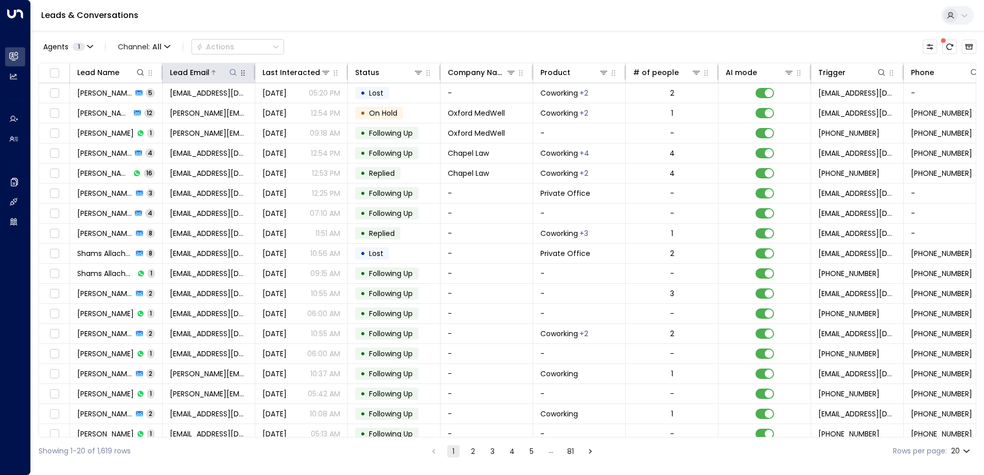
click at [230, 70] on icon at bounding box center [233, 72] width 8 height 8
type input "**********"
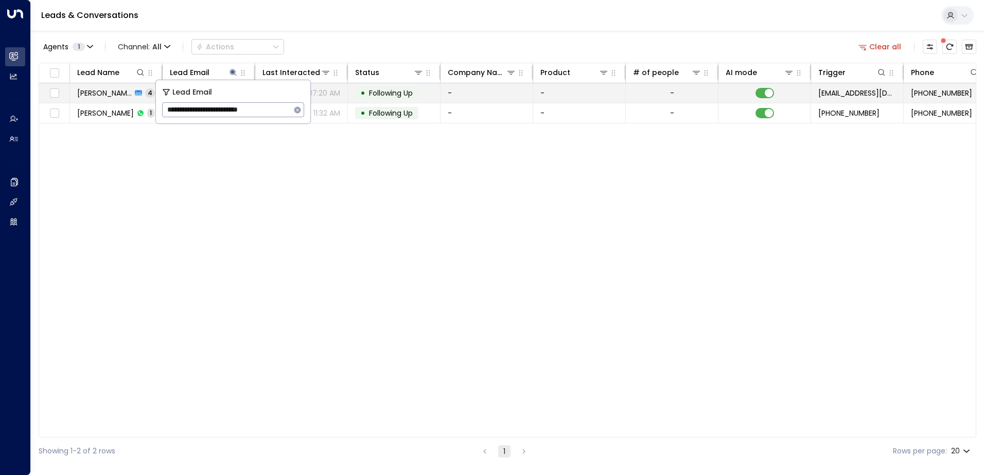
click at [389, 94] on span "Following Up" at bounding box center [391, 93] width 44 height 10
